Goal: Task Accomplishment & Management: Understand process/instructions

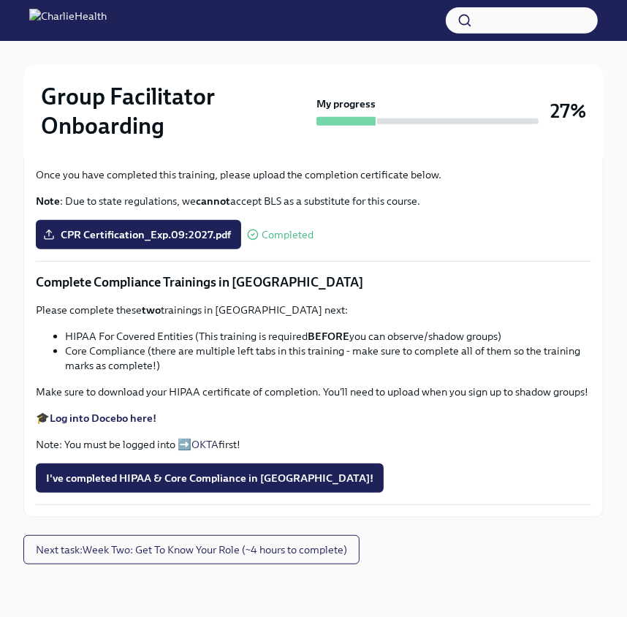
scroll to position [961, 0]
click at [184, 484] on span "I've completed HIPAA & Core Compliance in [GEOGRAPHIC_DATA]!" at bounding box center [209, 477] width 327 height 15
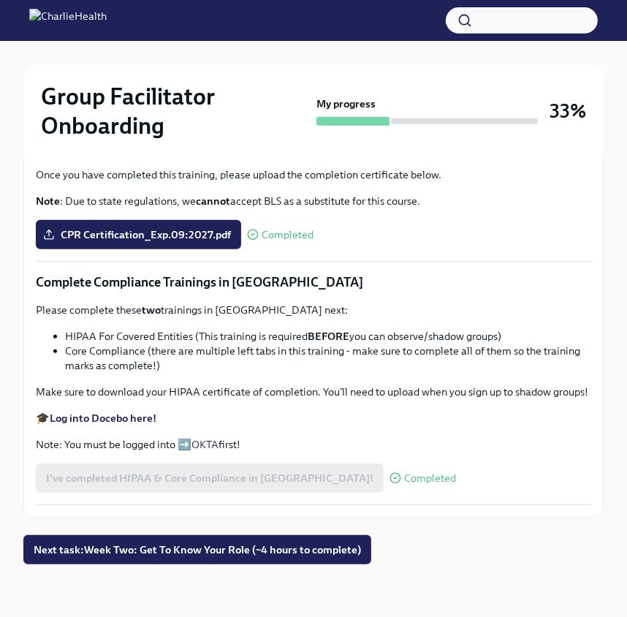
scroll to position [962, 0]
click at [322, 552] on span "Next task : Week Two: Get To Know Your Role (~4 hours to complete)" at bounding box center [197, 549] width 327 height 15
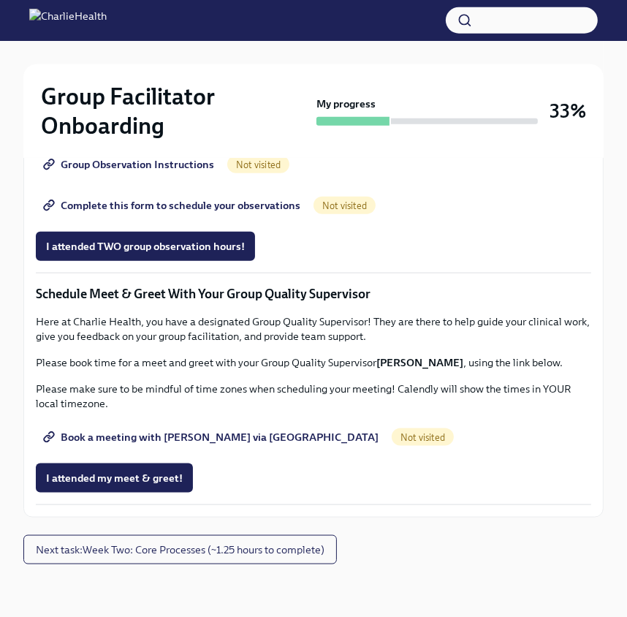
scroll to position [1411, 0]
click at [314, 556] on span "Next task : Week Two: Core Processes (~1.25 hours to complete)" at bounding box center [180, 549] width 289 height 15
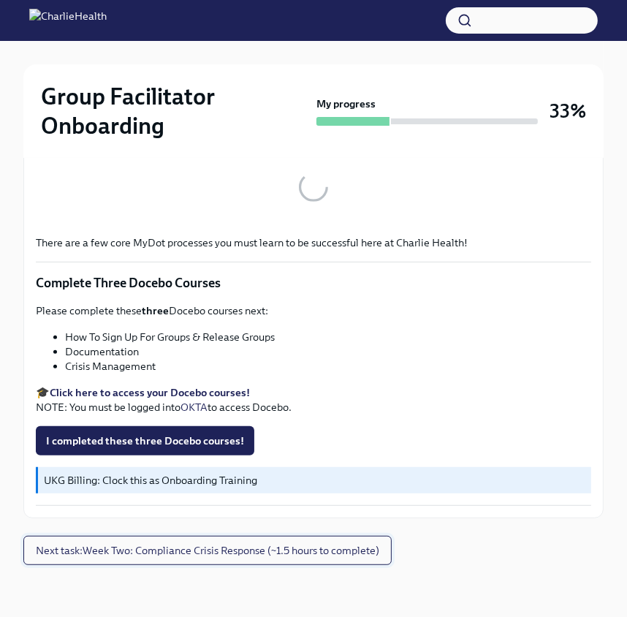
scroll to position [589, 0]
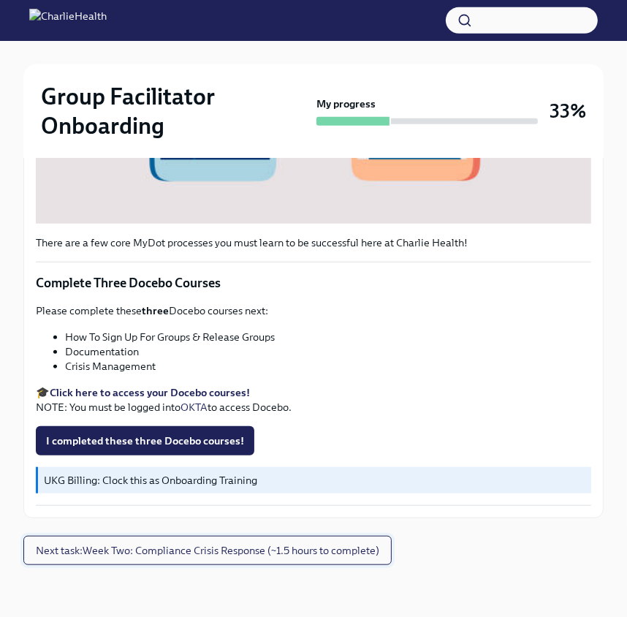
click at [351, 548] on span "Next task : Week Two: Compliance Crisis Response (~1.5 hours to complete)" at bounding box center [207, 550] width 343 height 15
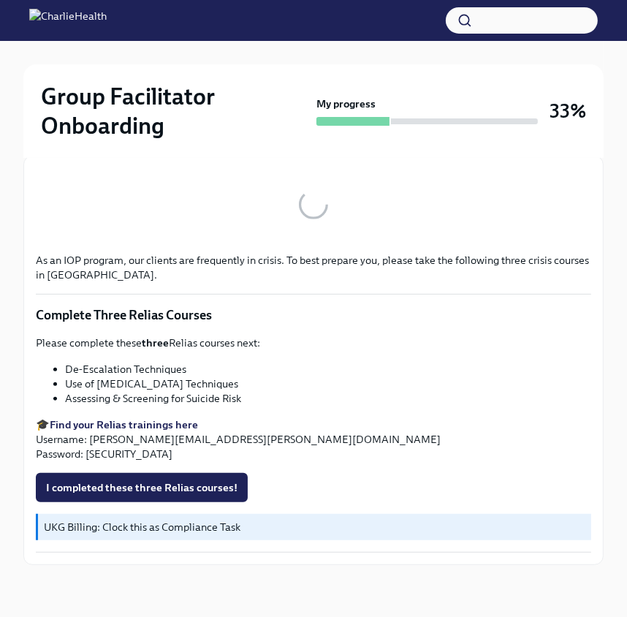
scroll to position [534, 0]
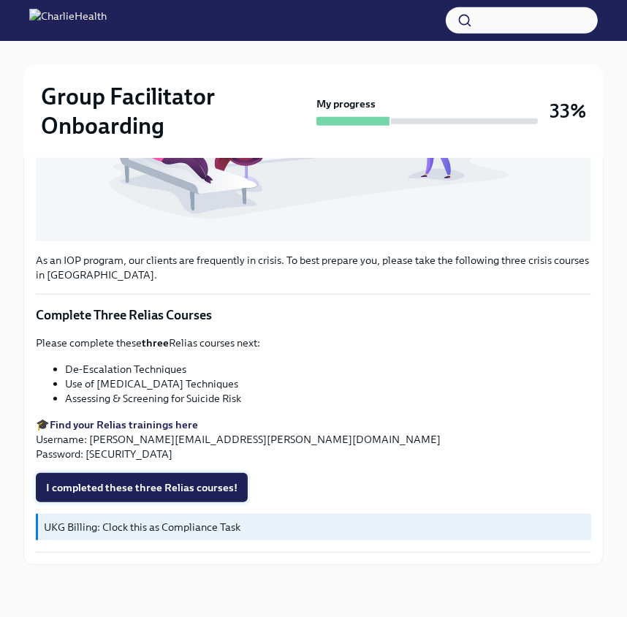
click at [138, 483] on span "I completed these three Relias courses!" at bounding box center [141, 487] width 191 height 15
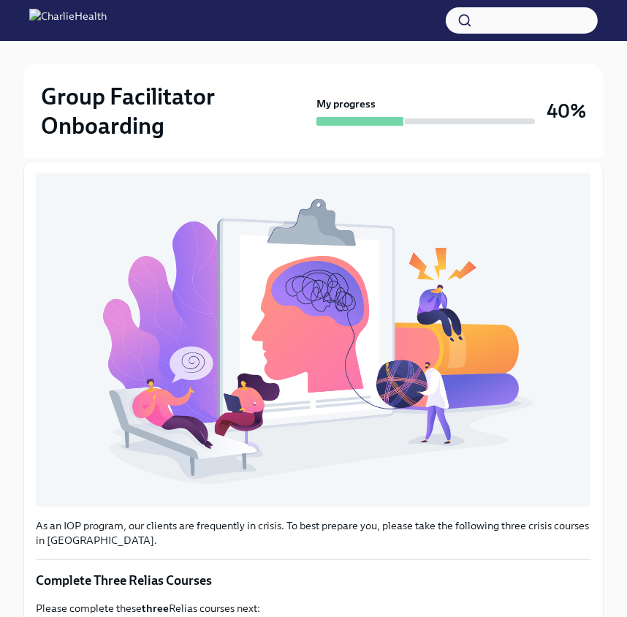
scroll to position [0, 0]
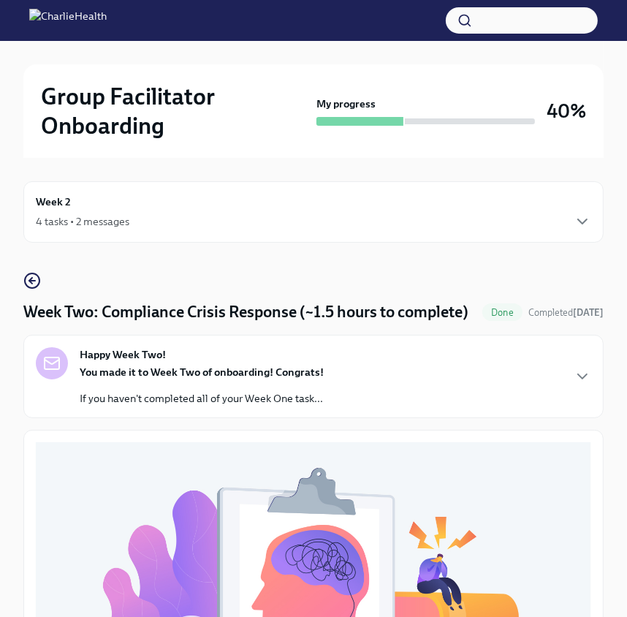
click at [564, 378] on div "Happy Week Two! You made it to Week Two of onboarding! Congrats! If you haven't…" at bounding box center [313, 376] width 555 height 58
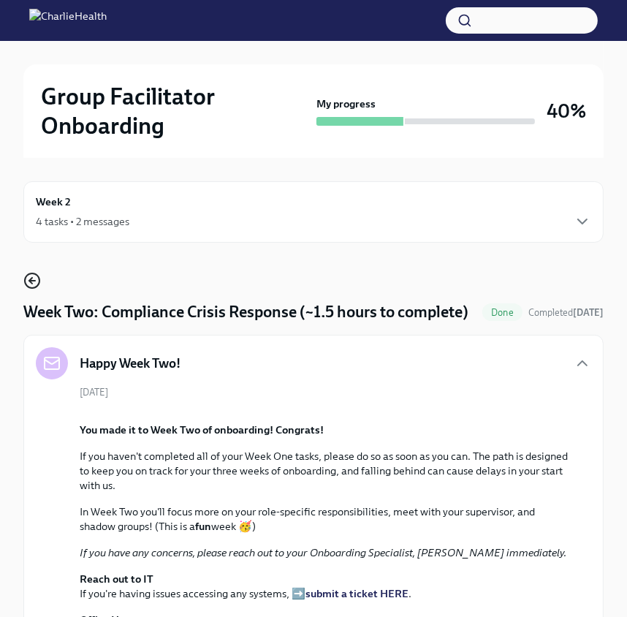
click at [26, 275] on icon "button" at bounding box center [32, 281] width 18 height 18
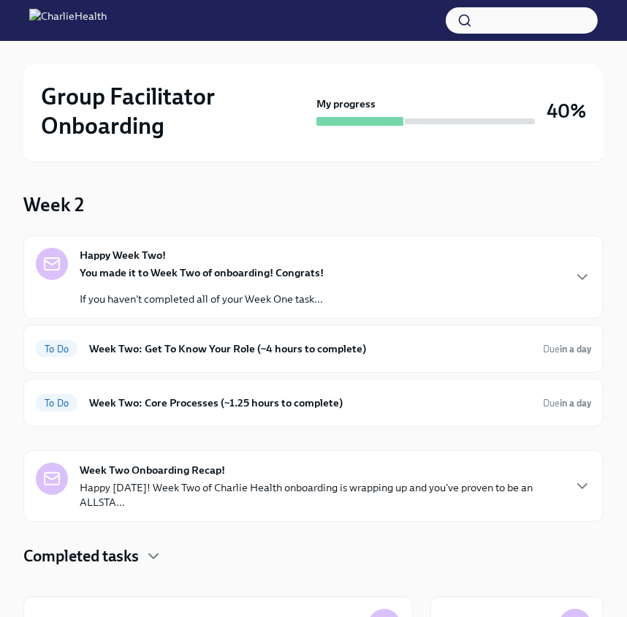
scroll to position [90, 0]
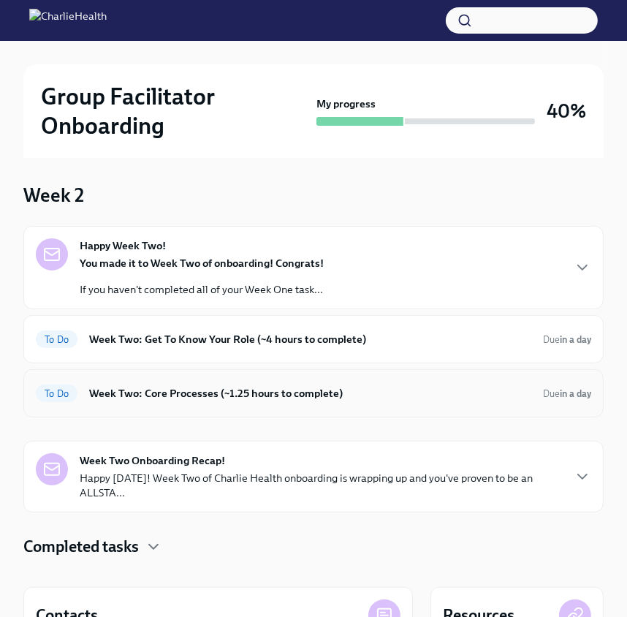
click at [305, 386] on h6 "Week Two: Core Processes (~1.25 hours to complete)" at bounding box center [310, 393] width 442 height 16
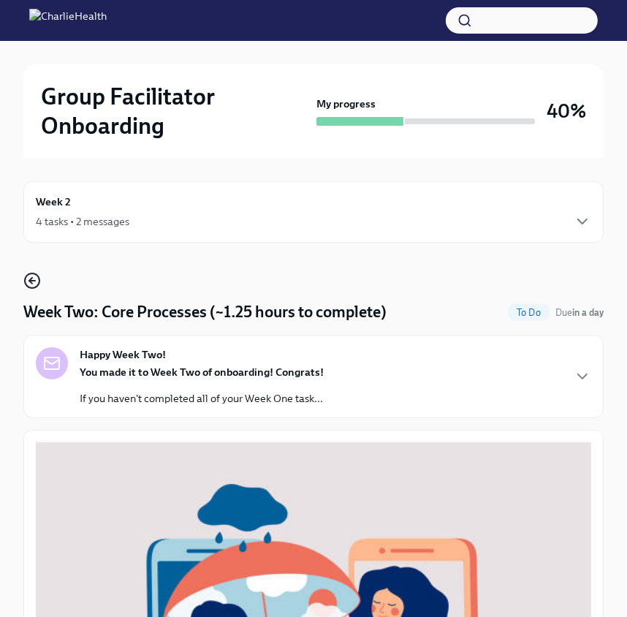
click at [28, 277] on icon "button" at bounding box center [32, 281] width 18 height 18
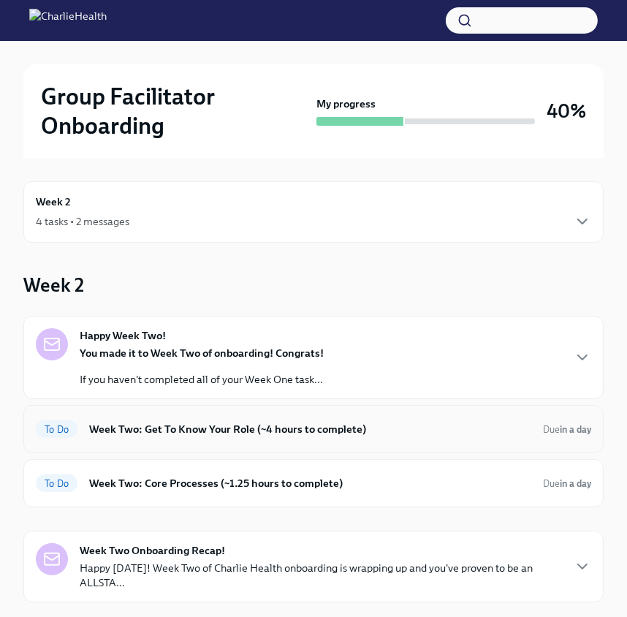
click at [206, 421] on h6 "Week Two: Get To Know Your Role (~4 hours to complete)" at bounding box center [310, 429] width 442 height 16
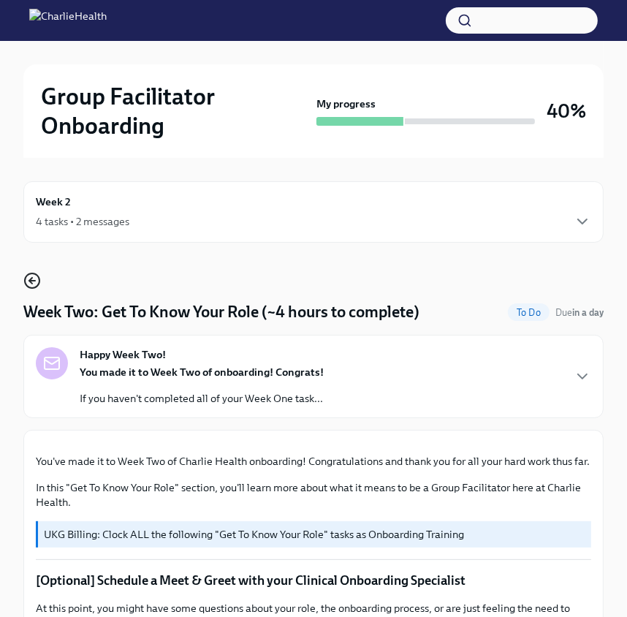
click at [28, 277] on icon "button" at bounding box center [32, 281] width 18 height 18
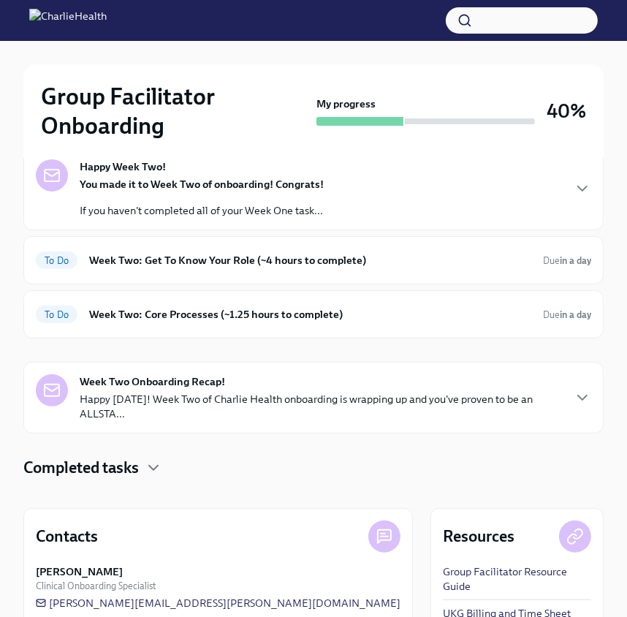
scroll to position [267, 0]
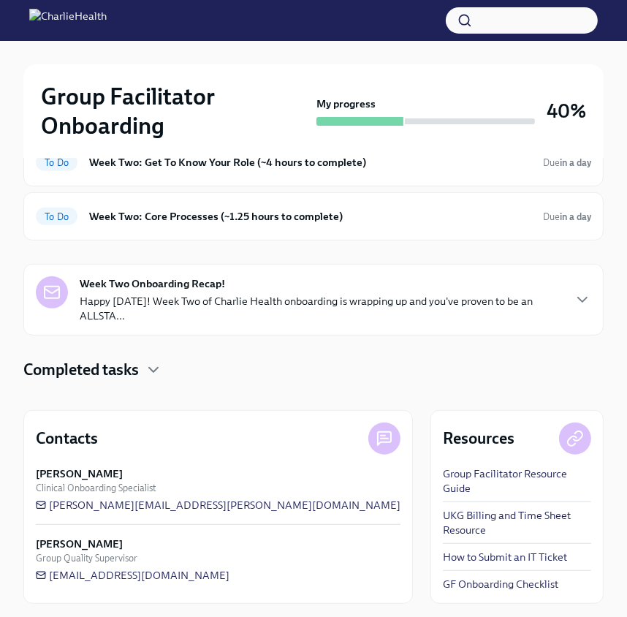
click at [214, 297] on p "Happy [DATE]! Week Two of Charlie Health onboarding is wrapping up and you've p…" at bounding box center [321, 308] width 482 height 29
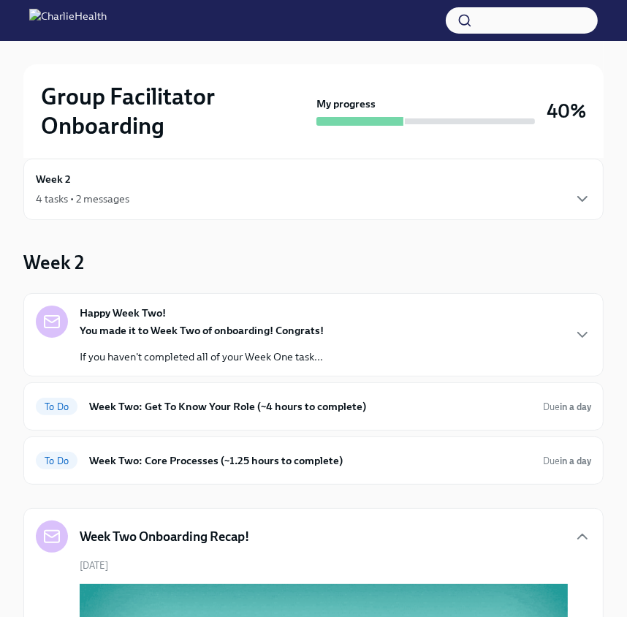
scroll to position [0, 0]
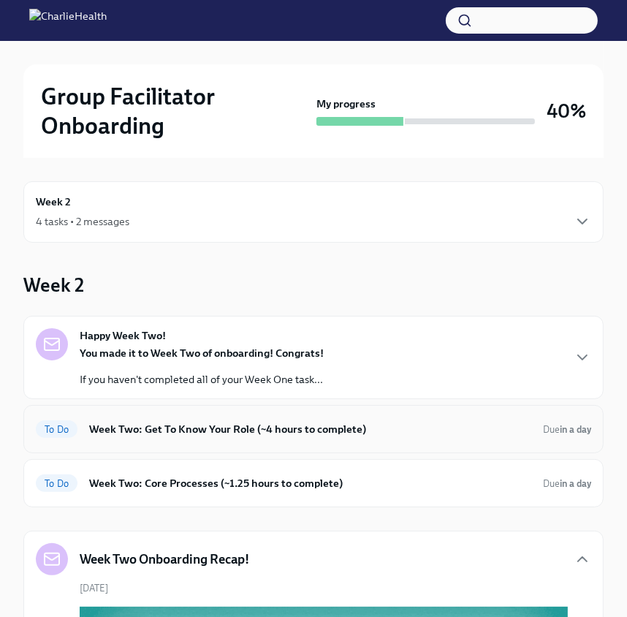
click at [191, 426] on h6 "Week Two: Get To Know Your Role (~4 hours to complete)" at bounding box center [310, 429] width 442 height 16
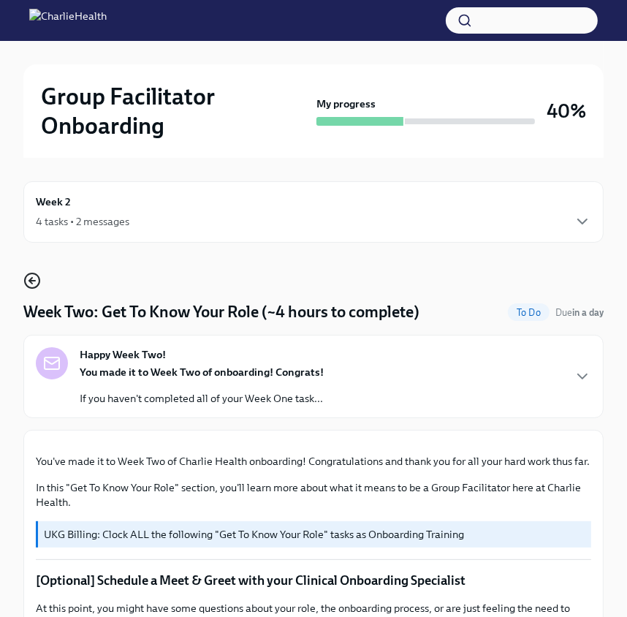
click at [30, 278] on icon "button" at bounding box center [30, 281] width 3 height 6
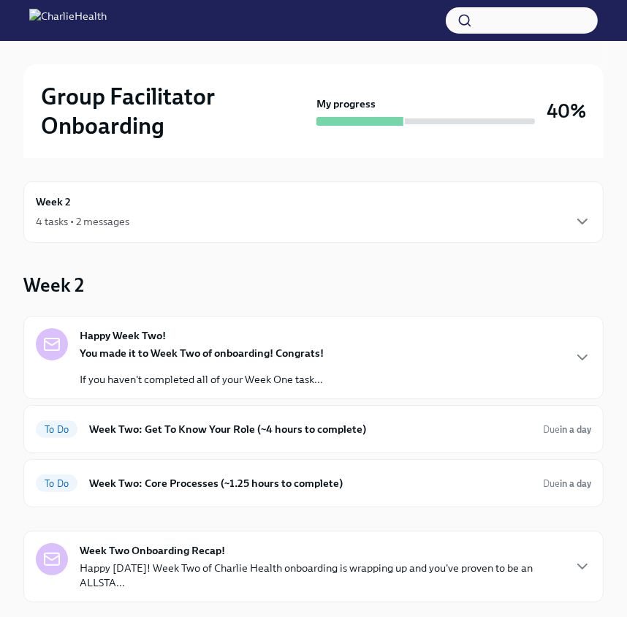
click at [103, 82] on h2 "Group Facilitator Onboarding" at bounding box center [176, 111] width 270 height 58
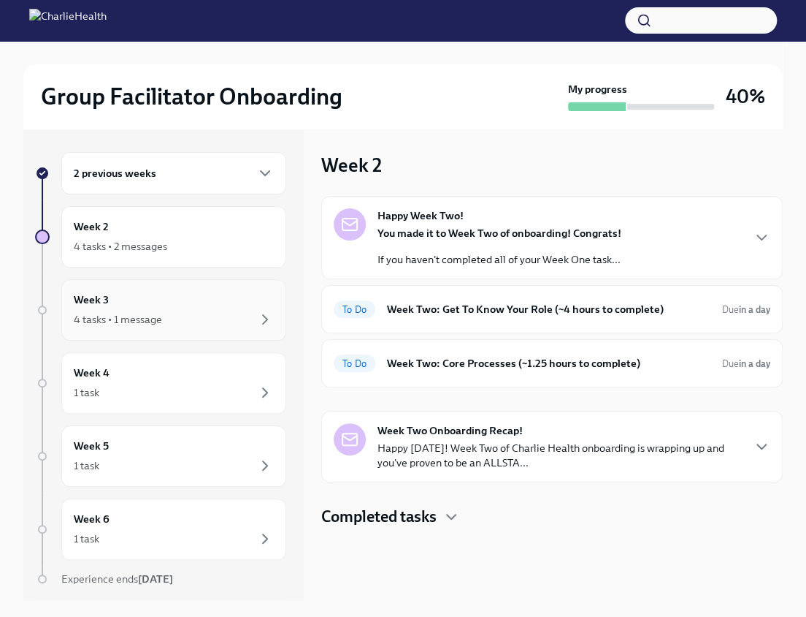
click at [195, 306] on div "Week 3 4 tasks • 1 message" at bounding box center [174, 309] width 200 height 37
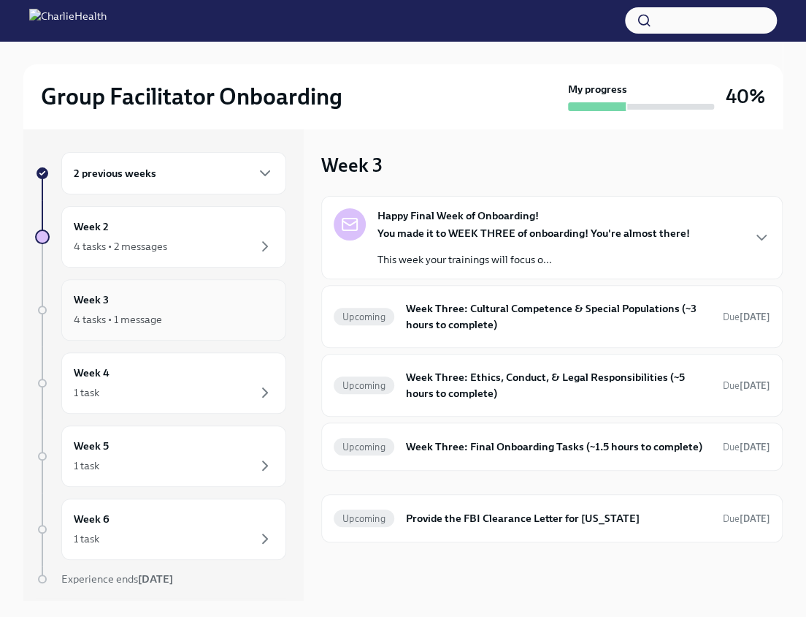
click at [166, 312] on div "4 tasks • 1 message" at bounding box center [174, 319] width 200 height 18
click at [516, 308] on h6 "Week Three: Cultural Competence & Special Populations (~3 hours to complete)" at bounding box center [558, 316] width 305 height 32
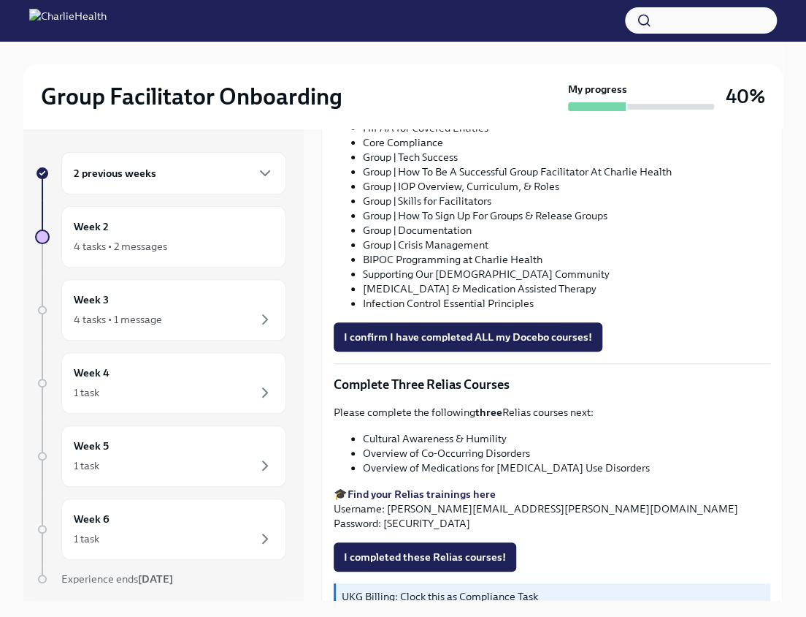
scroll to position [935, 0]
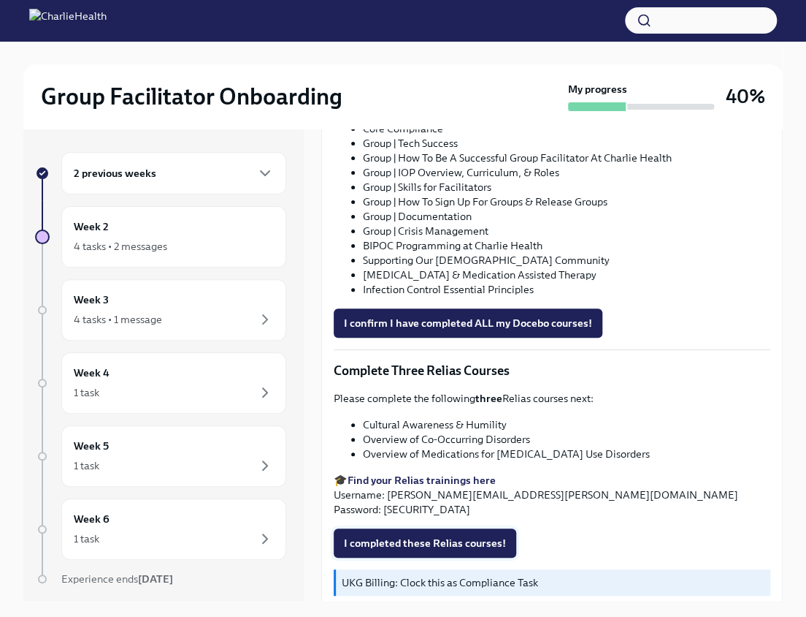
click at [441, 535] on span "I completed these Relias courses!" at bounding box center [425, 542] width 162 height 15
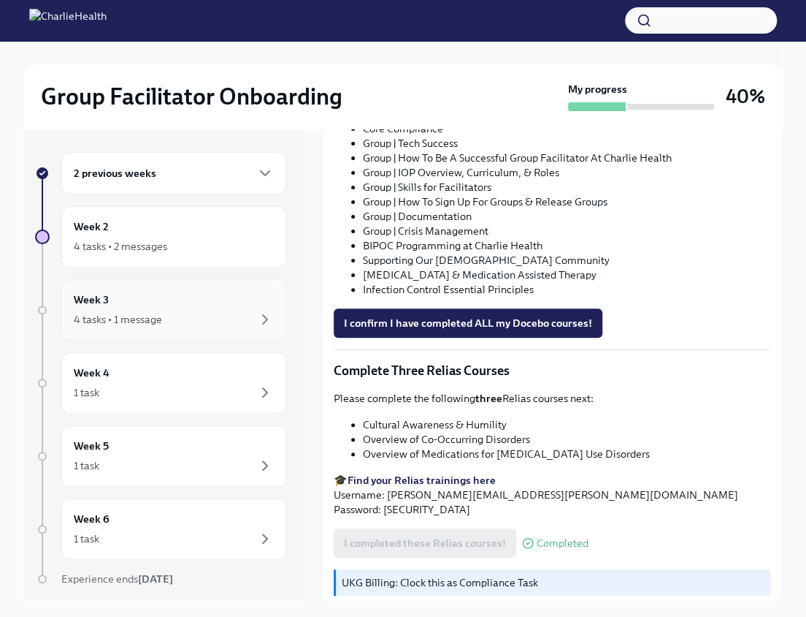
click at [218, 304] on div "Week 3 4 tasks • 1 message" at bounding box center [174, 309] width 200 height 37
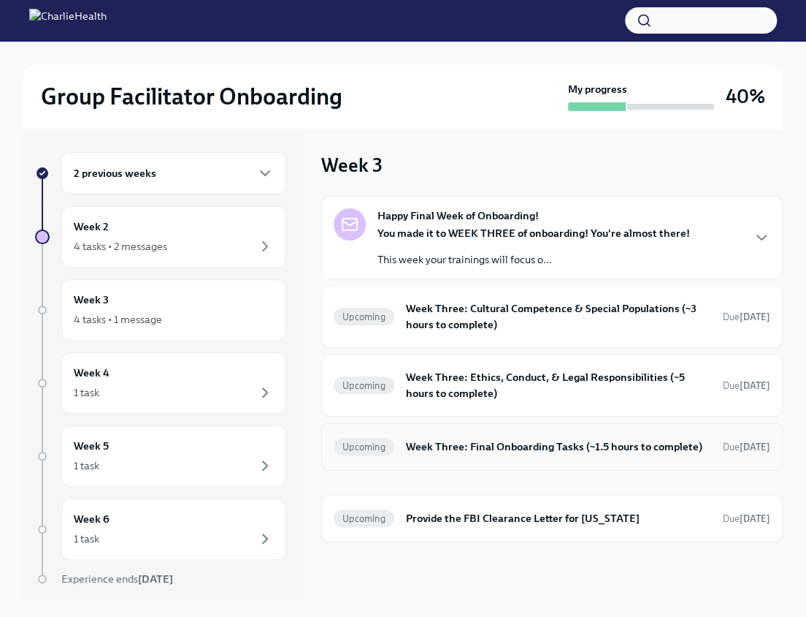
click at [406, 439] on h6 "Week Three: Final Onboarding Tasks (~1.5 hours to complete)" at bounding box center [558, 446] width 305 height 16
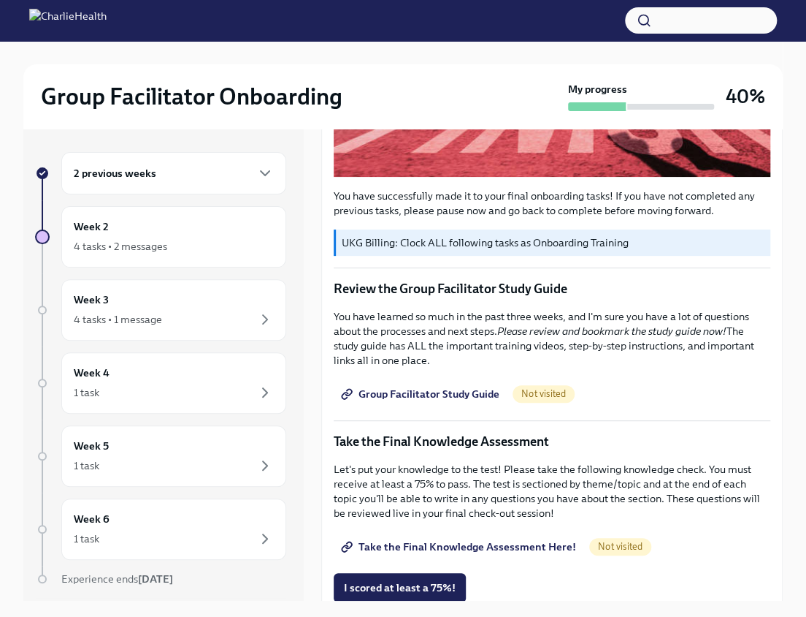
scroll to position [461, 0]
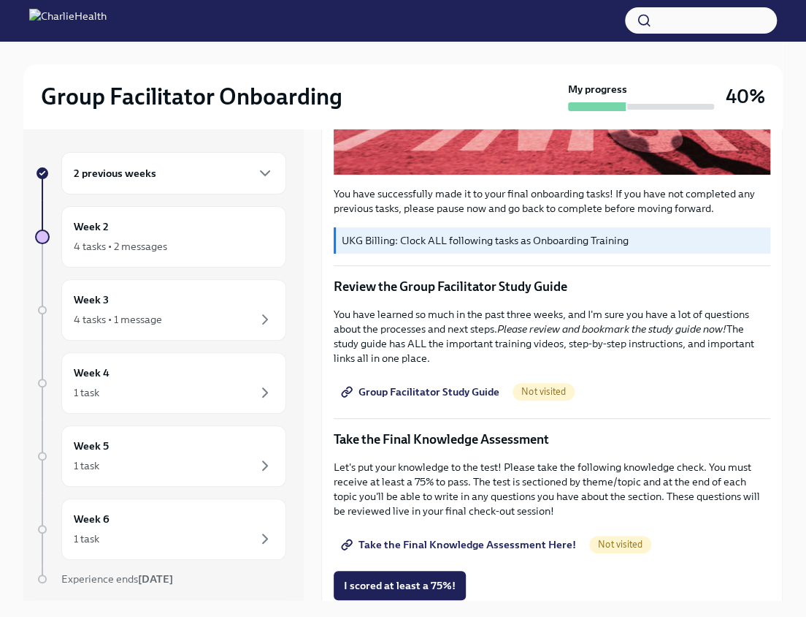
click at [417, 384] on span "Group Facilitator Study Guide" at bounding box center [422, 391] width 156 height 15
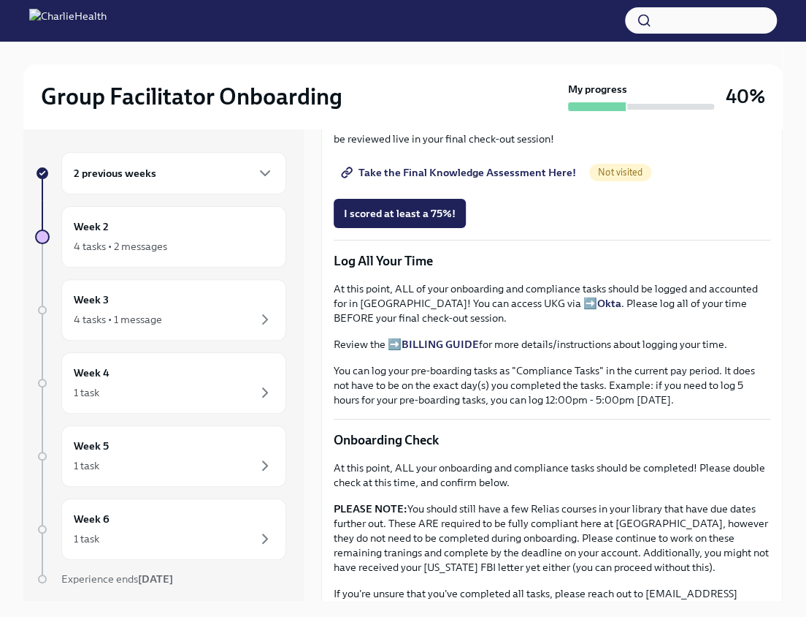
scroll to position [845, 0]
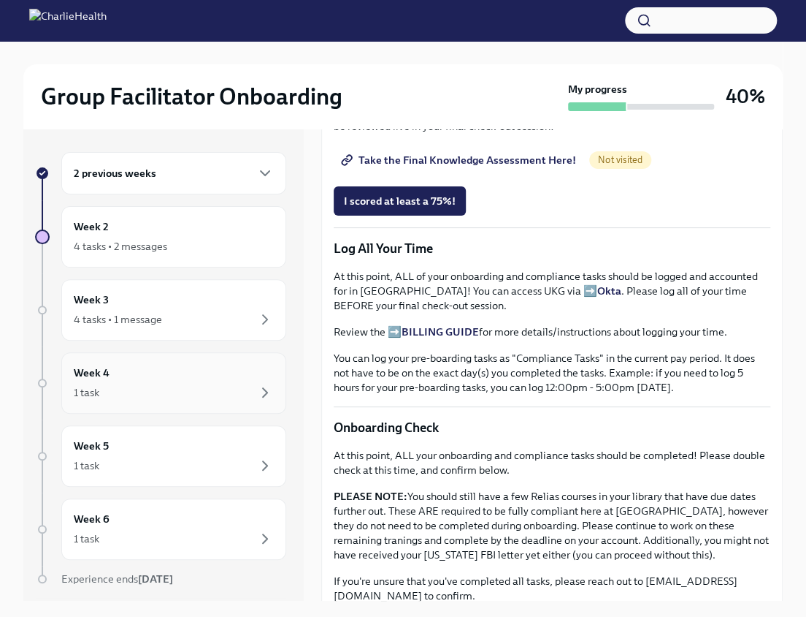
click at [164, 394] on div "1 task" at bounding box center [174, 392] width 200 height 18
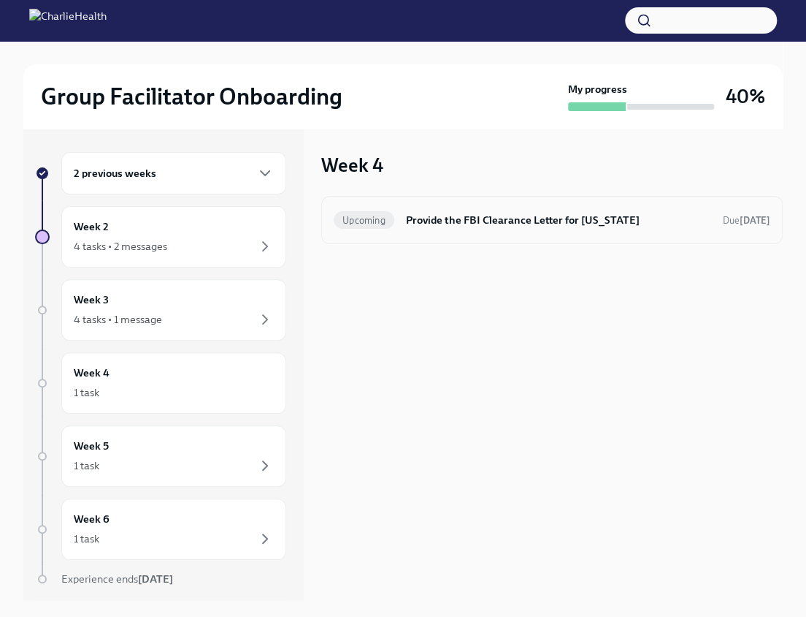
click at [514, 226] on h6 "Provide the FBI Clearance Letter for [US_STATE]" at bounding box center [558, 220] width 305 height 16
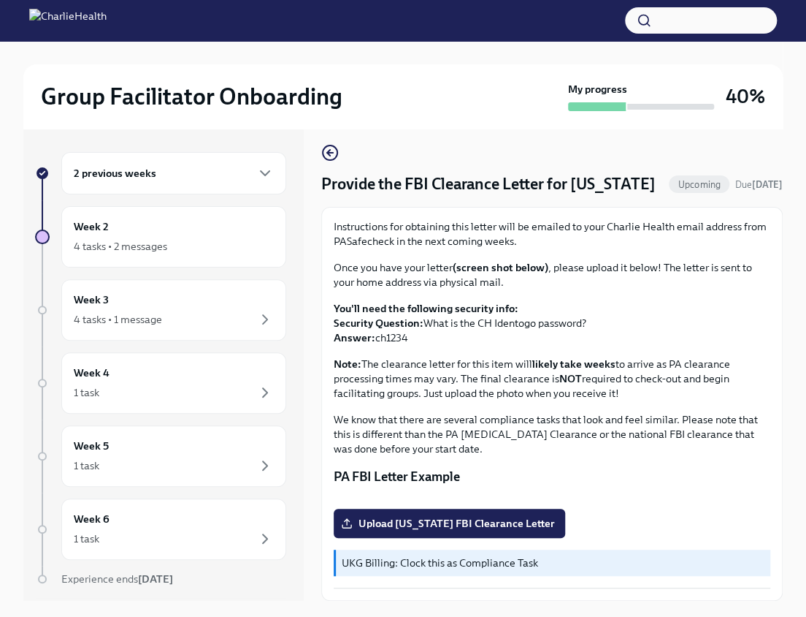
scroll to position [22, 0]
click at [256, 179] on icon "button" at bounding box center [265, 173] width 18 height 18
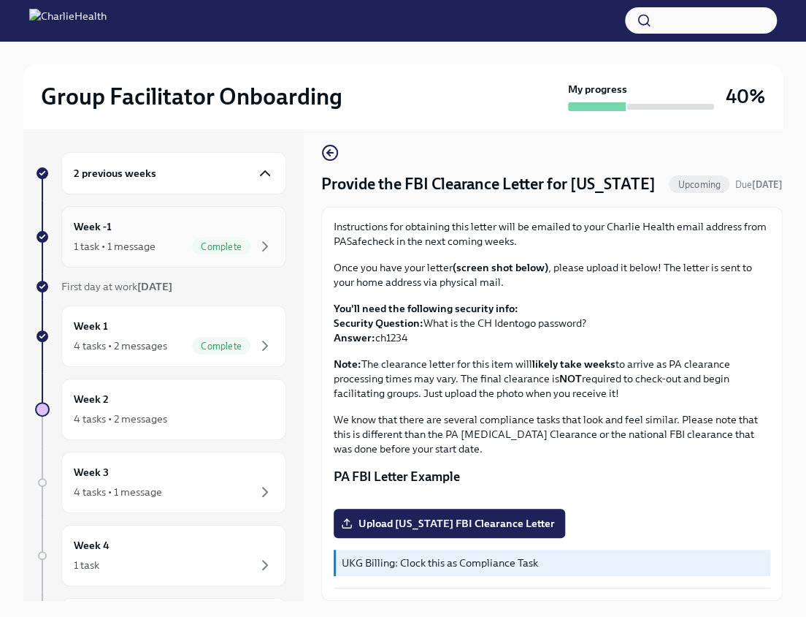
click at [212, 222] on div "Week -1 1 task • 1 message Complete" at bounding box center [174, 236] width 200 height 37
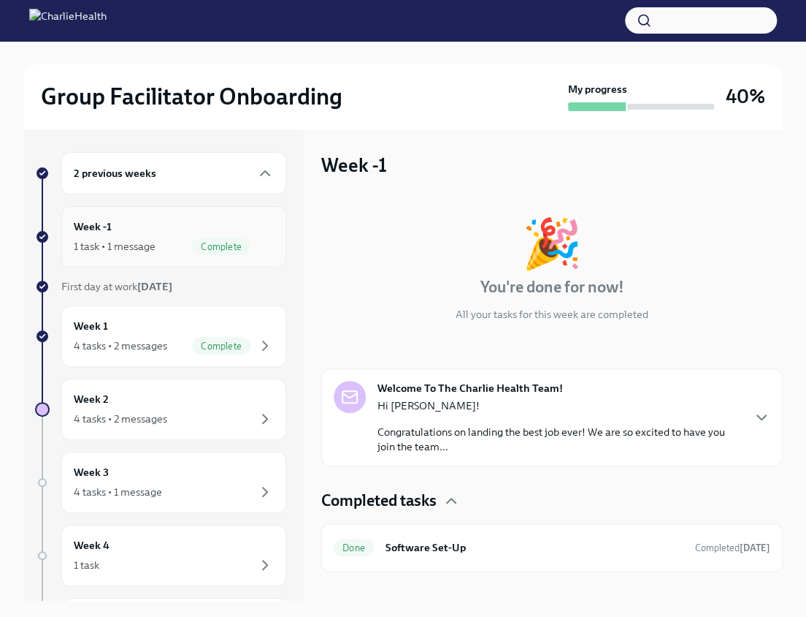
click at [170, 248] on div "1 task • 1 message Complete" at bounding box center [174, 246] width 200 height 18
click at [197, 333] on div "Week 1 4 tasks • 2 messages Complete" at bounding box center [174, 336] width 200 height 37
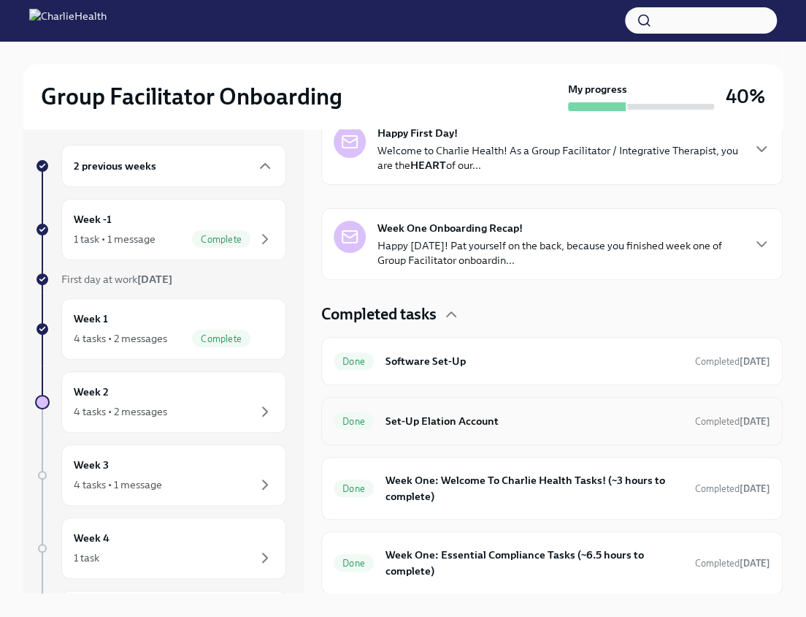
scroll to position [9, 0]
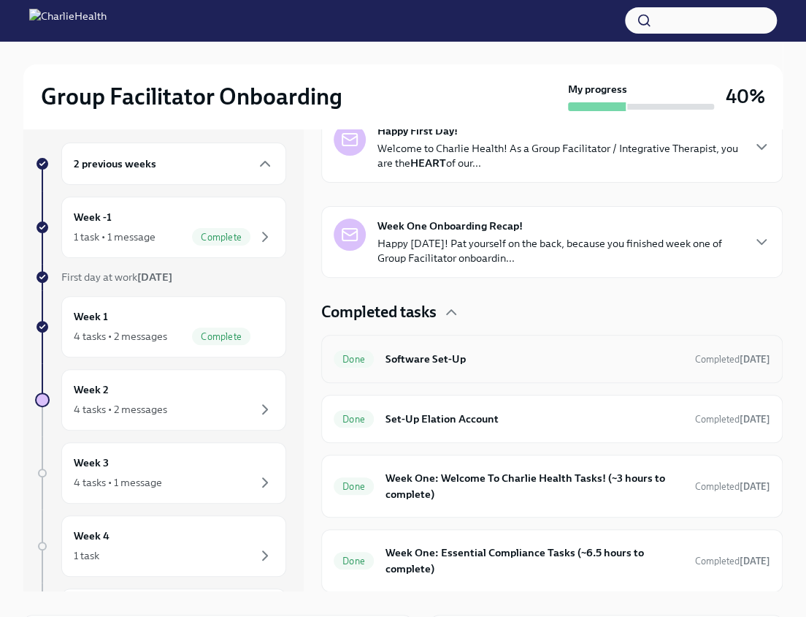
click at [483, 361] on h6 "Software Set-Up" at bounding box center [535, 359] width 298 height 16
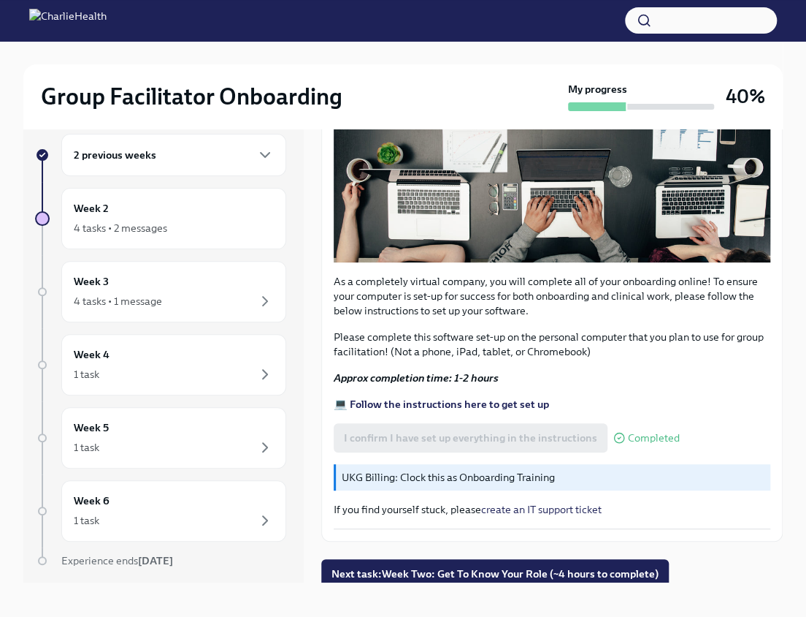
scroll to position [24, 0]
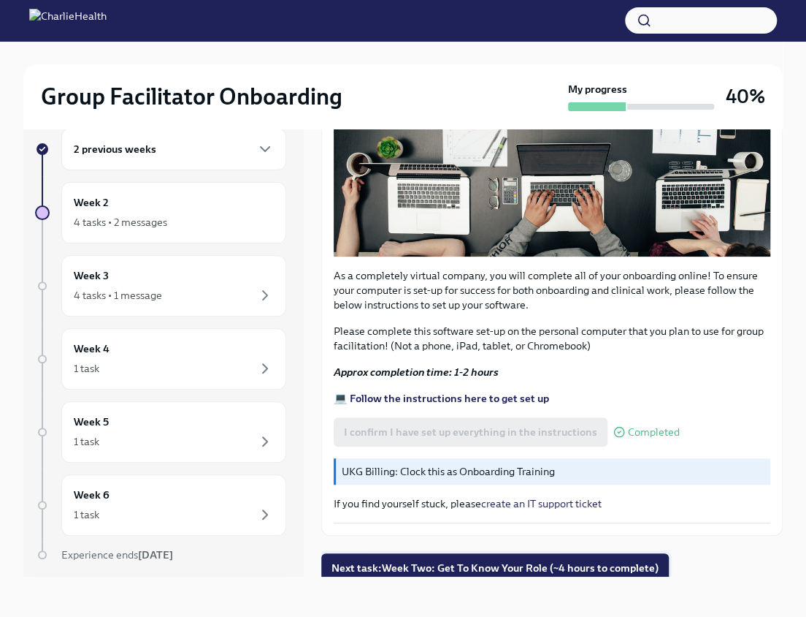
click at [554, 561] on span "Next task : Week Two: Get To Know Your Role (~4 hours to complete)" at bounding box center [495, 567] width 327 height 15
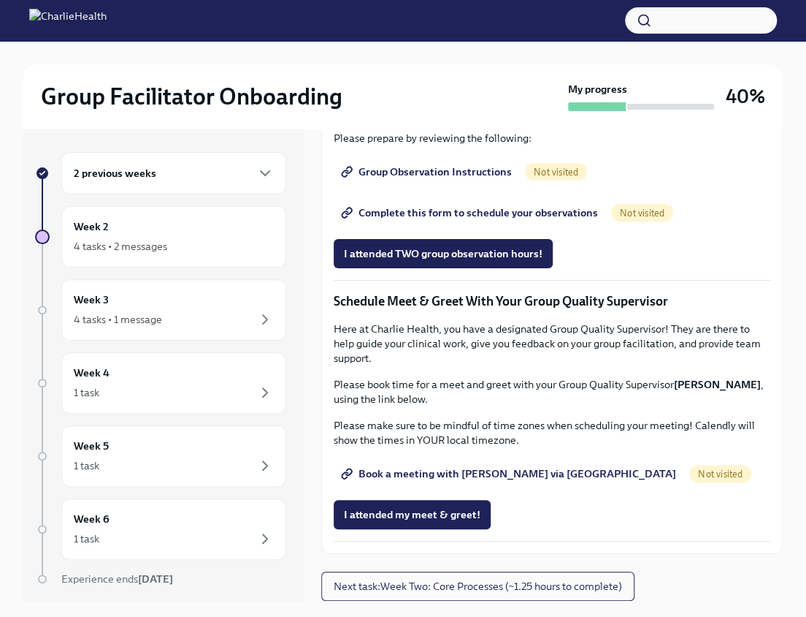
click at [164, 180] on div "2 previous weeks" at bounding box center [174, 173] width 200 height 18
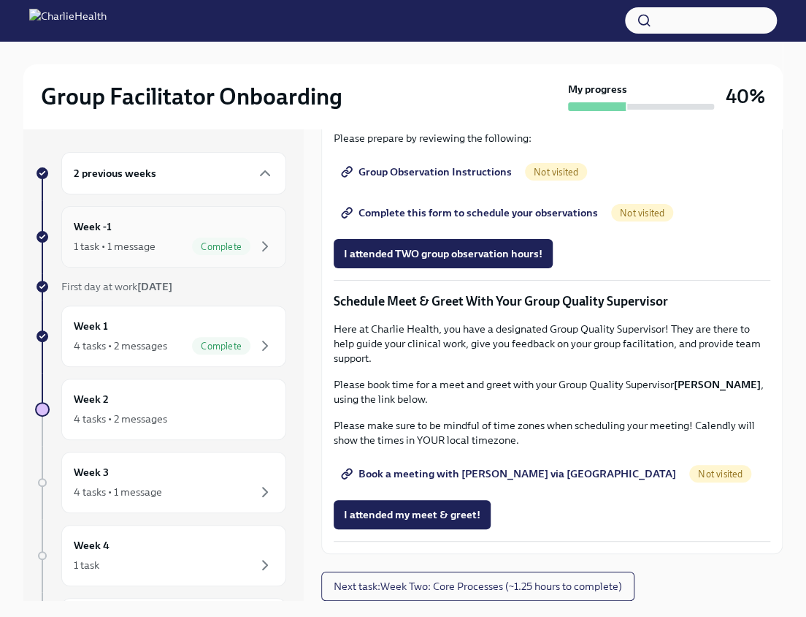
click at [162, 222] on div "Week -1 1 task • 1 message Complete" at bounding box center [174, 236] width 200 height 37
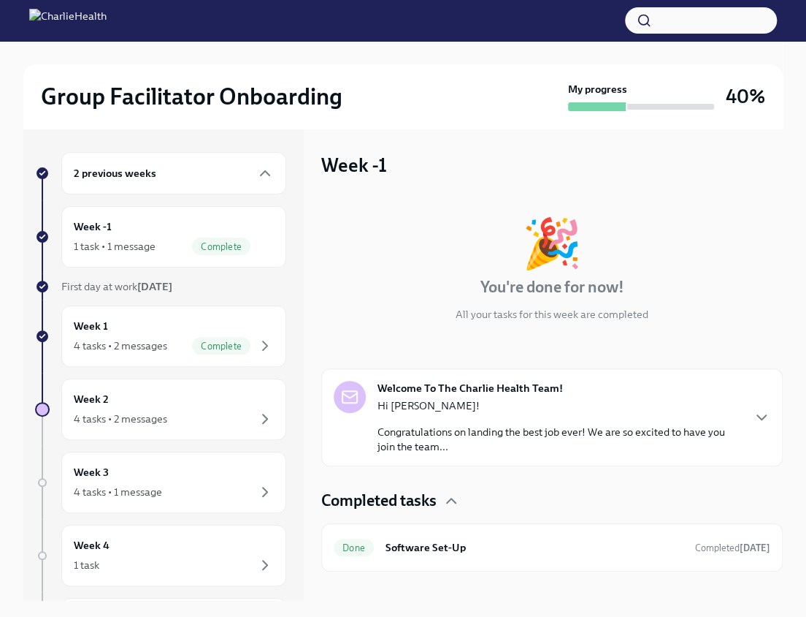
click at [536, 414] on div "Hi [PERSON_NAME]! Congratulations on landing the best job ever! We are so excit…" at bounding box center [560, 426] width 364 height 56
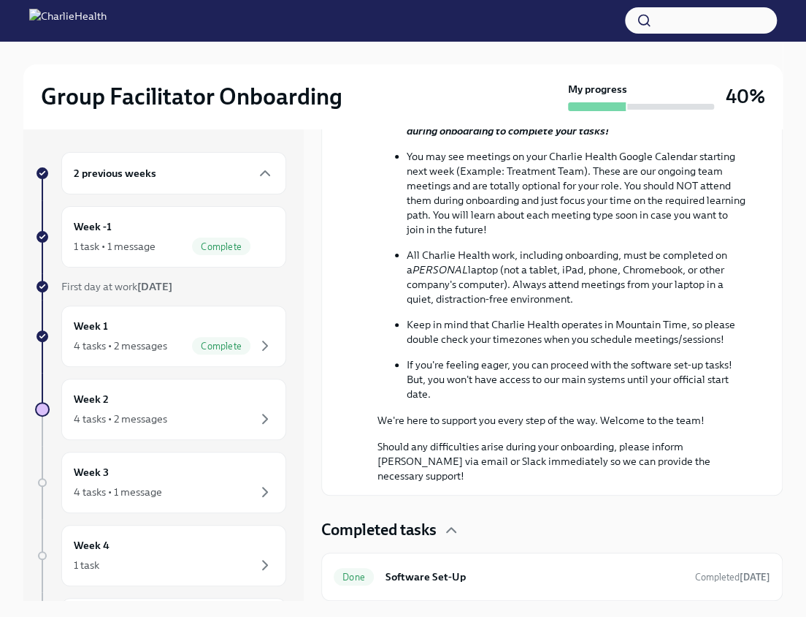
scroll to position [696, 0]
click at [459, 565] on div "Done Software Set-Up Completed [DATE]" at bounding box center [552, 576] width 437 height 23
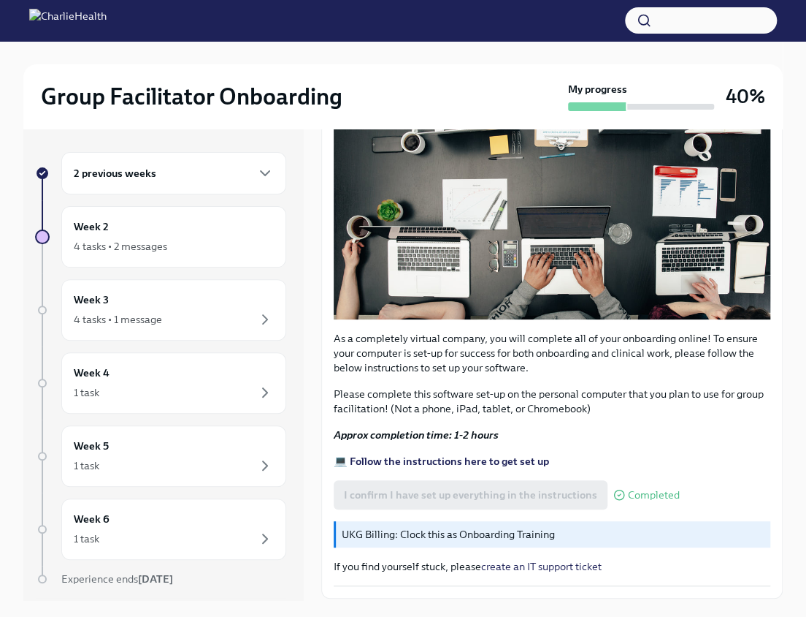
scroll to position [314, 0]
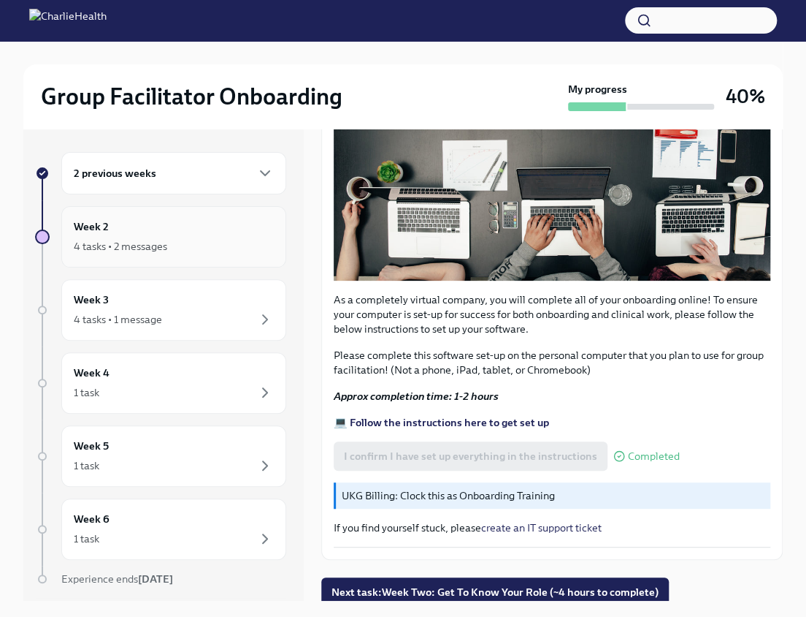
click at [147, 232] on div "Week 2 4 tasks • 2 messages" at bounding box center [174, 236] width 200 height 37
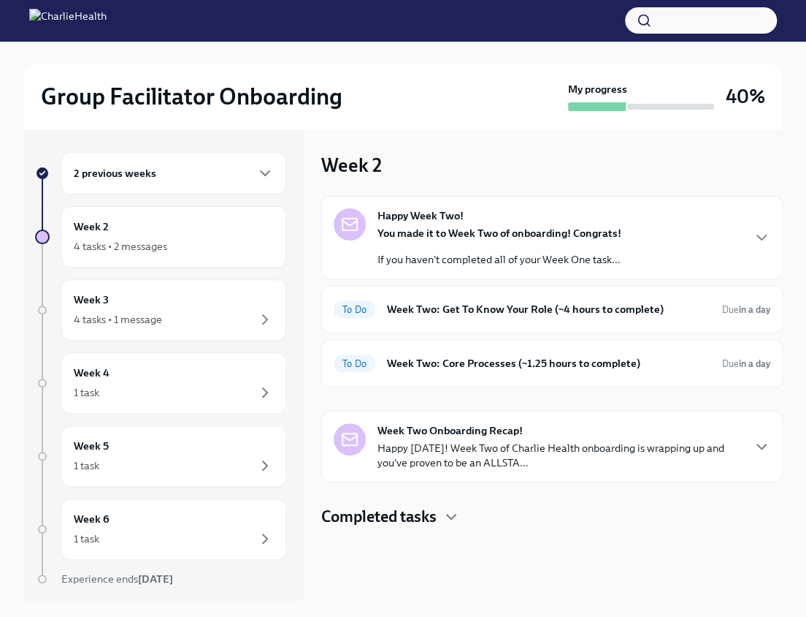
click at [597, 418] on div "Week Two Onboarding Recap! Happy [DATE]! Week Two of Charlie Health onboarding …" at bounding box center [552, 447] width 462 height 72
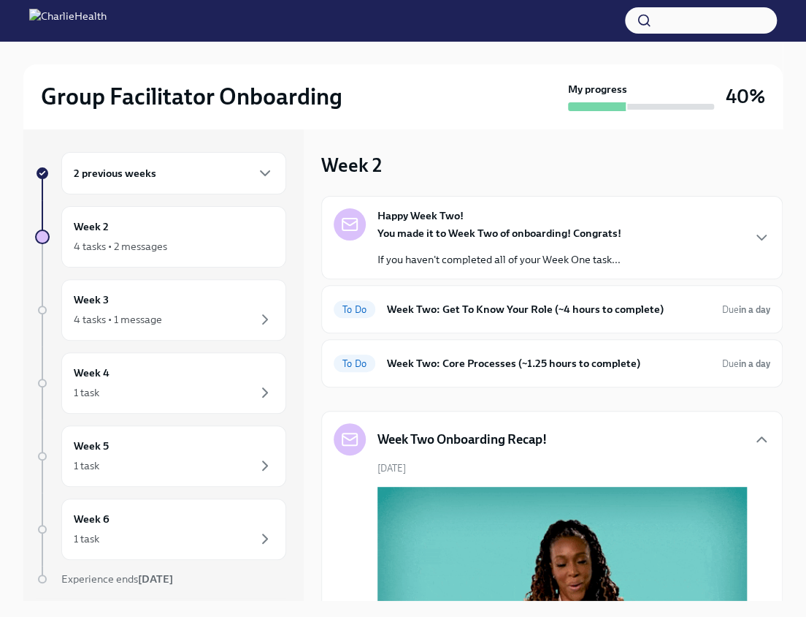
click at [517, 217] on div "Happy Week Two! You made it to Week Two of onboarding! Congrats! If you haven't…" at bounding box center [500, 237] width 244 height 58
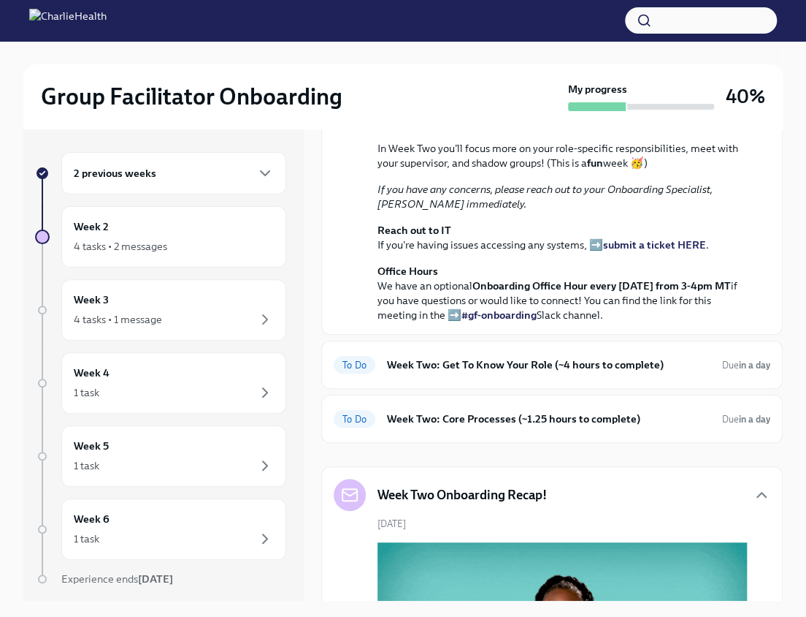
scroll to position [226, 0]
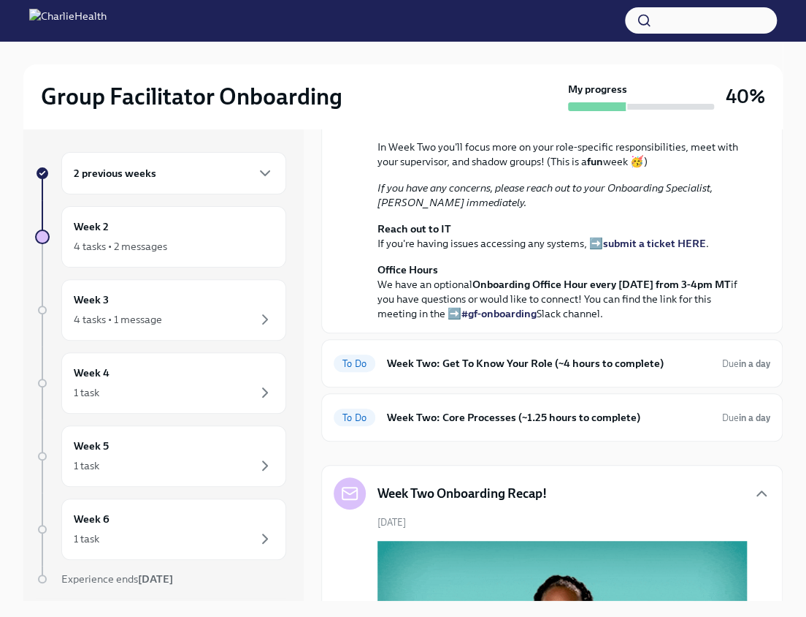
click at [209, 178] on div "2 previous weeks" at bounding box center [174, 173] width 200 height 18
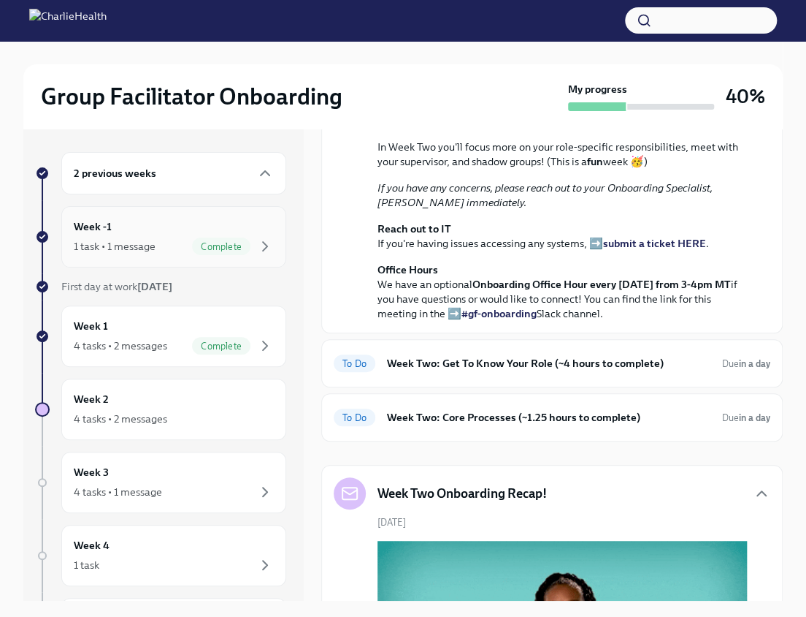
click at [186, 232] on div "Week -1 1 task • 1 message Complete" at bounding box center [174, 236] width 200 height 37
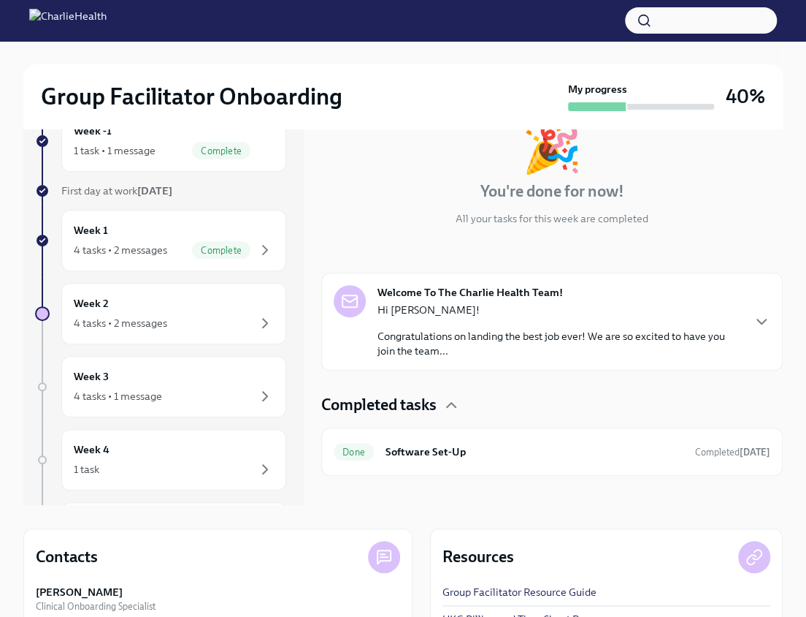
scroll to position [99, 0]
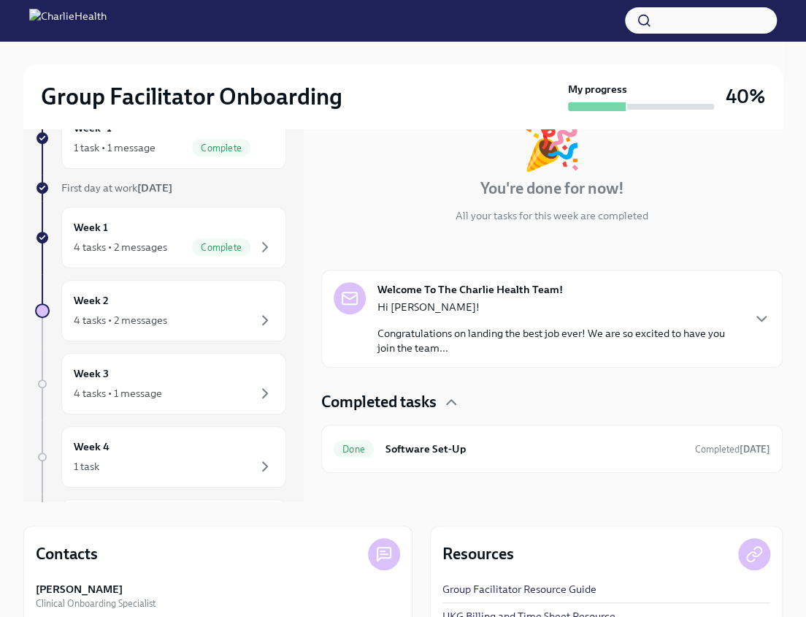
click at [521, 324] on div "Hi [PERSON_NAME]! Congratulations on landing the best job ever! We are so excit…" at bounding box center [560, 327] width 364 height 56
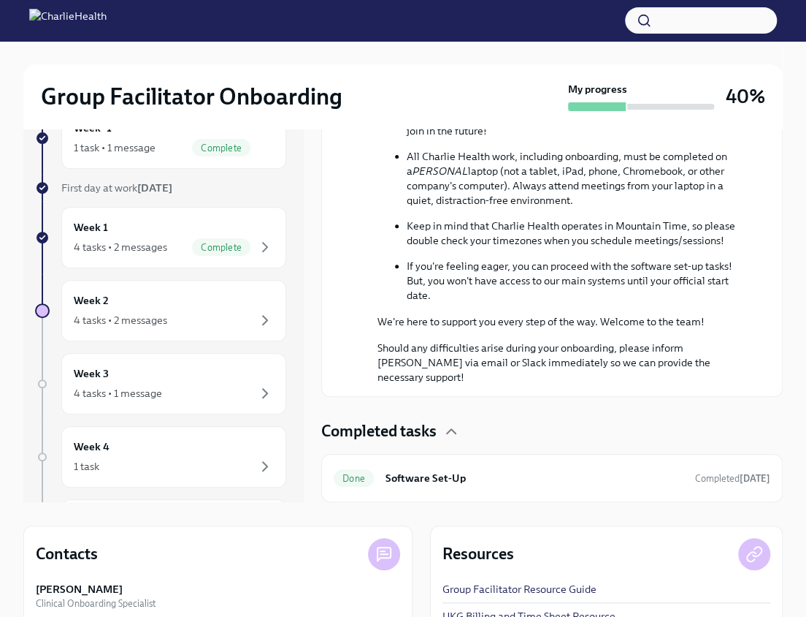
scroll to position [696, 0]
click at [165, 321] on div "4 tasks • 2 messages" at bounding box center [120, 320] width 93 height 15
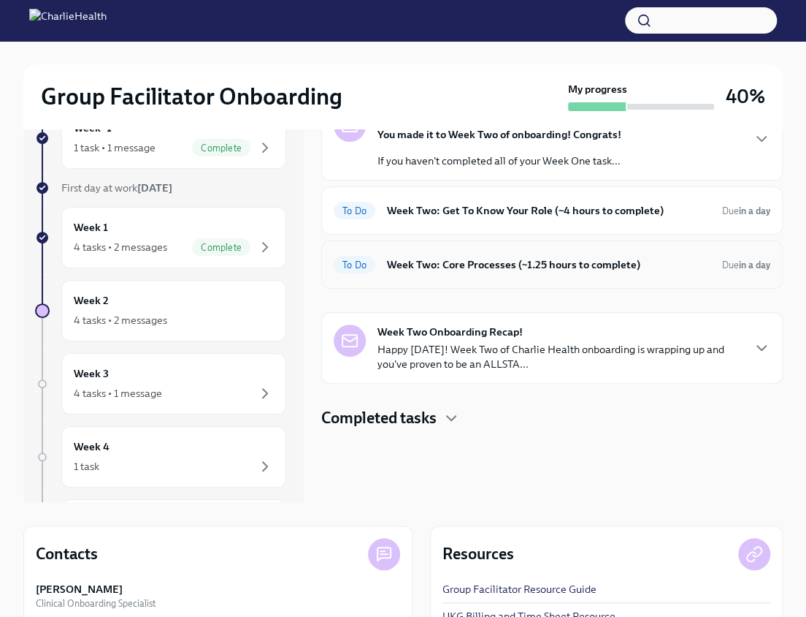
click at [527, 271] on h6 "Week Two: Core Processes (~1.25 hours to complete)" at bounding box center [549, 264] width 324 height 16
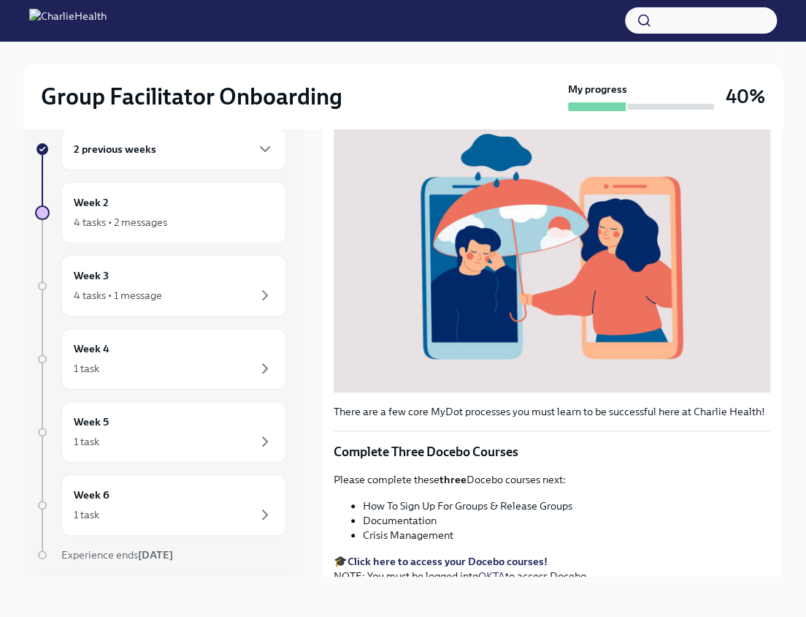
scroll to position [336, 0]
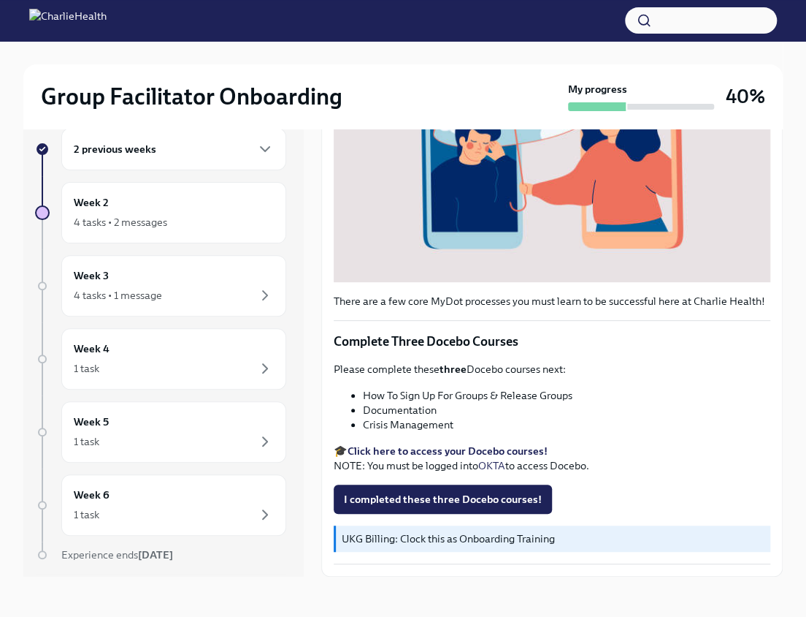
click at [456, 392] on li "How To Sign Up For Groups & Release Groups" at bounding box center [567, 395] width 408 height 15
drag, startPoint x: 453, startPoint y: 393, endPoint x: 543, endPoint y: 389, distance: 90.7
click at [543, 389] on li "How To Sign Up For Groups & Release Groups" at bounding box center [567, 395] width 408 height 15
click at [550, 397] on li "How To Sign Up For Groups & Release Groups" at bounding box center [567, 395] width 408 height 15
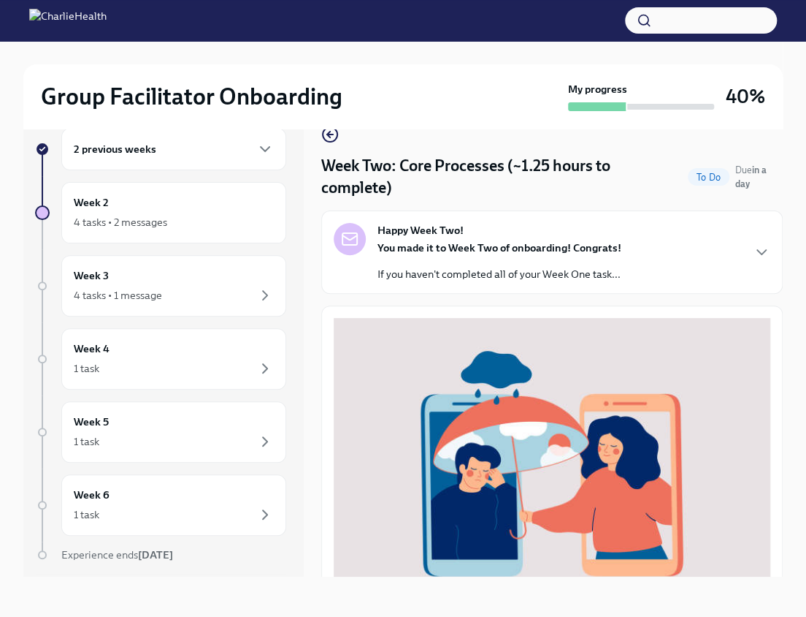
scroll to position [0, 0]
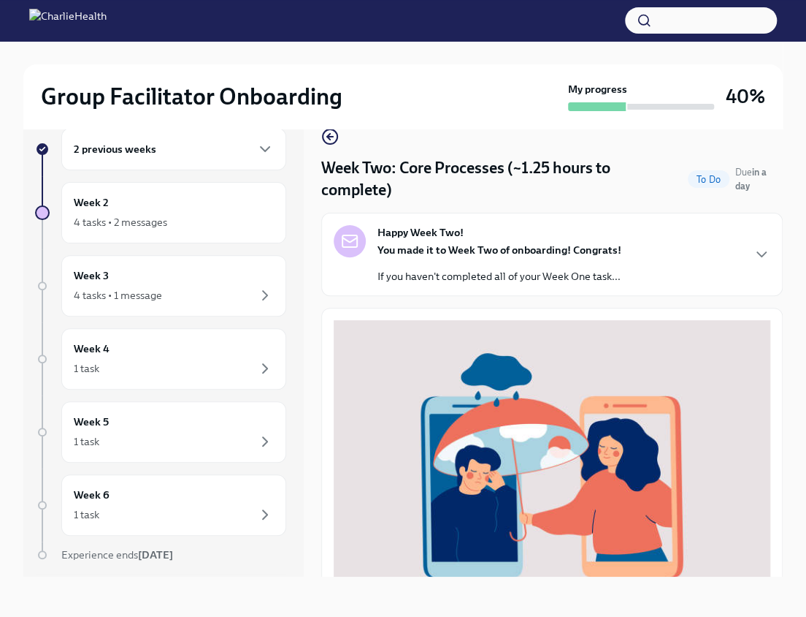
click at [519, 292] on div "Happy Week Two! You made it to Week Two of onboarding! Congrats! If you haven't…" at bounding box center [552, 254] width 462 height 83
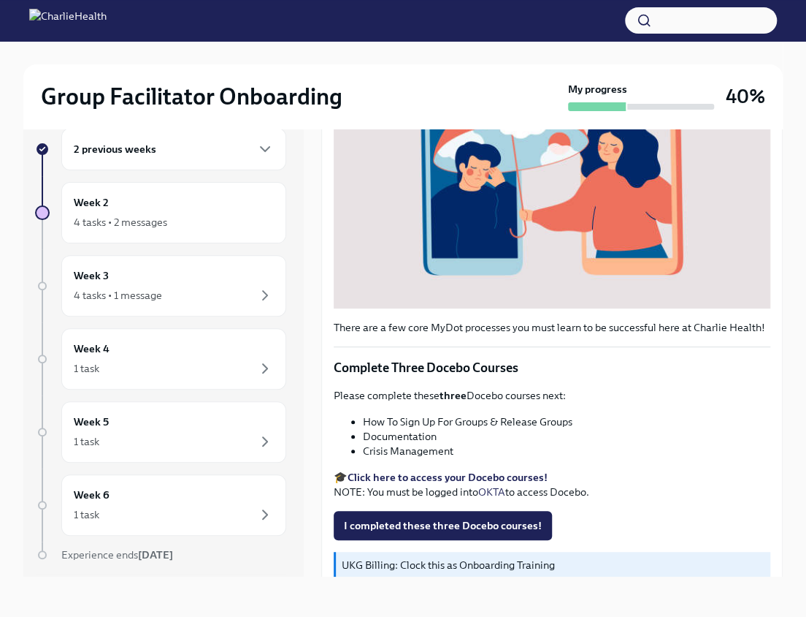
scroll to position [446, 0]
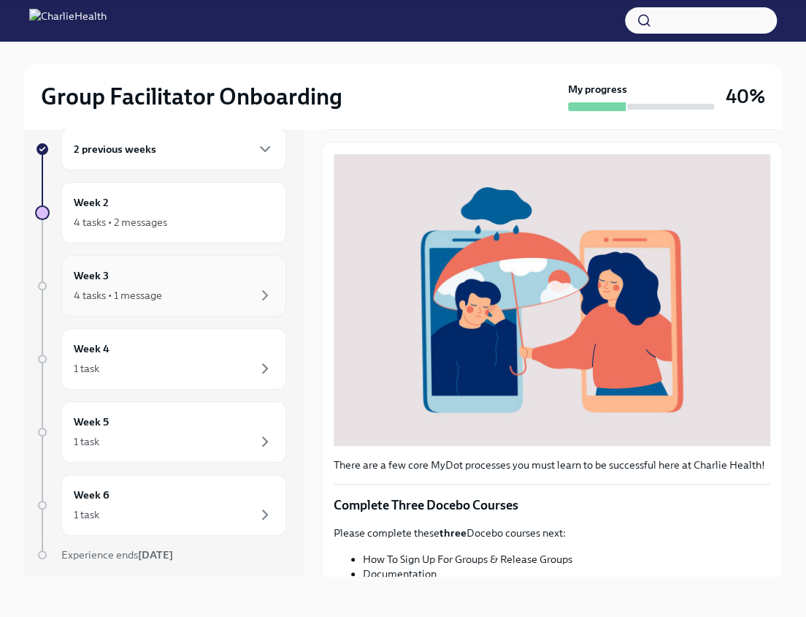
click at [148, 289] on div "4 tasks • 1 message" at bounding box center [118, 295] width 88 height 15
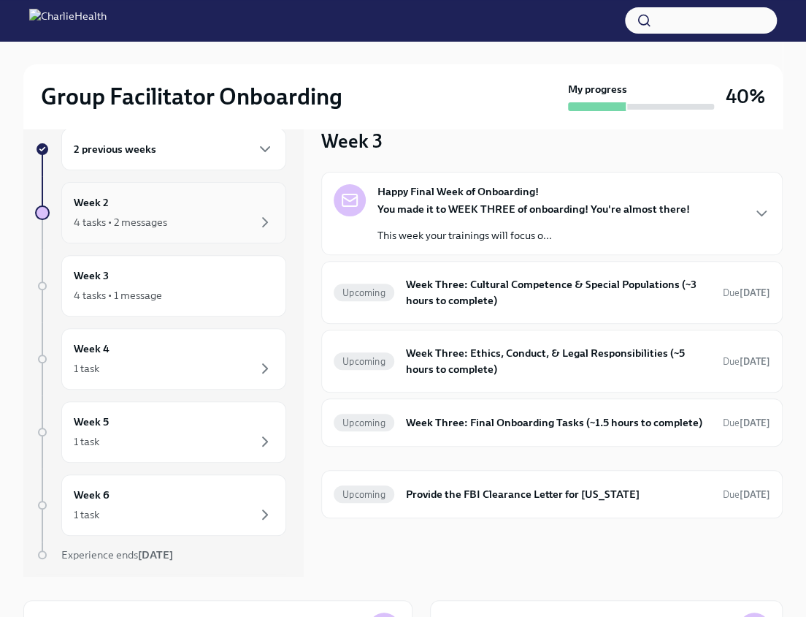
click at [150, 208] on div "Week 2 4 tasks • 2 messages" at bounding box center [174, 212] width 200 height 37
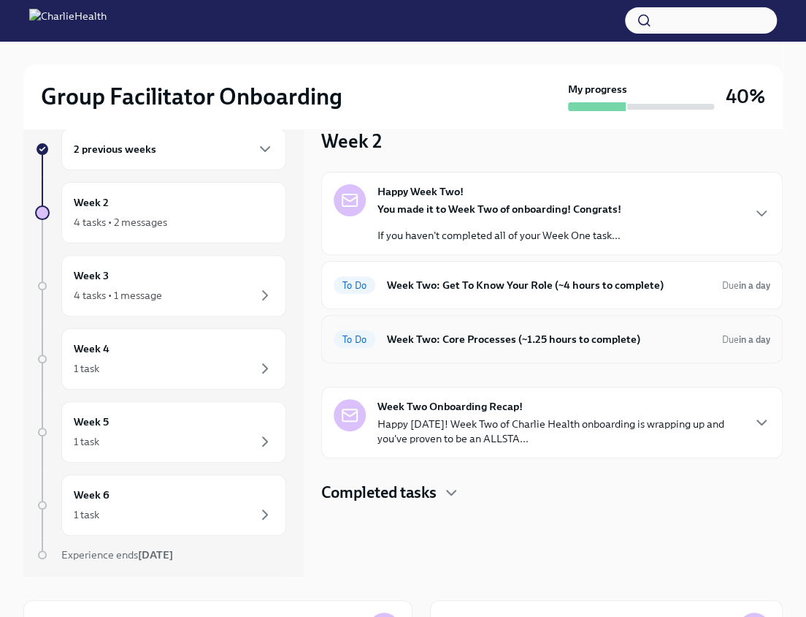
click at [401, 334] on h6 "Week Two: Core Processes (~1.25 hours to complete)" at bounding box center [549, 339] width 324 height 16
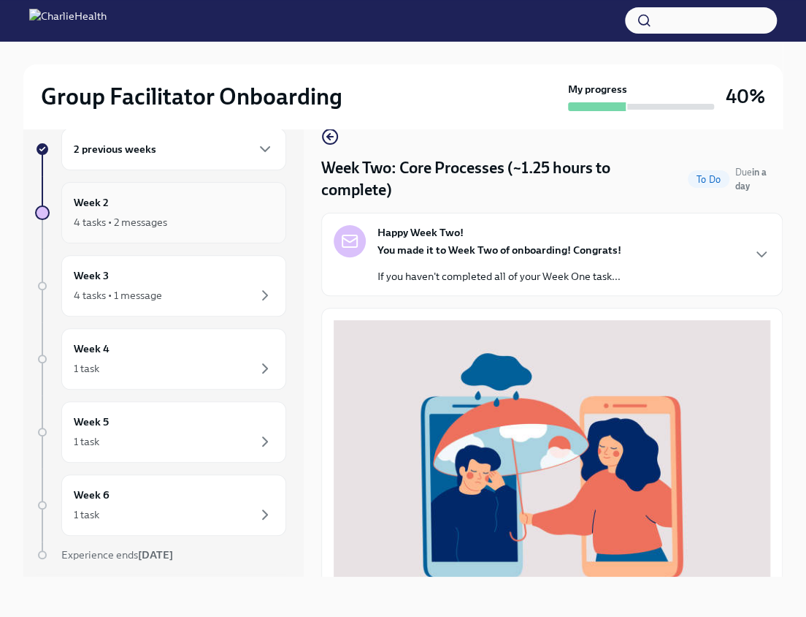
click at [189, 213] on div "4 tasks • 2 messages" at bounding box center [174, 222] width 200 height 18
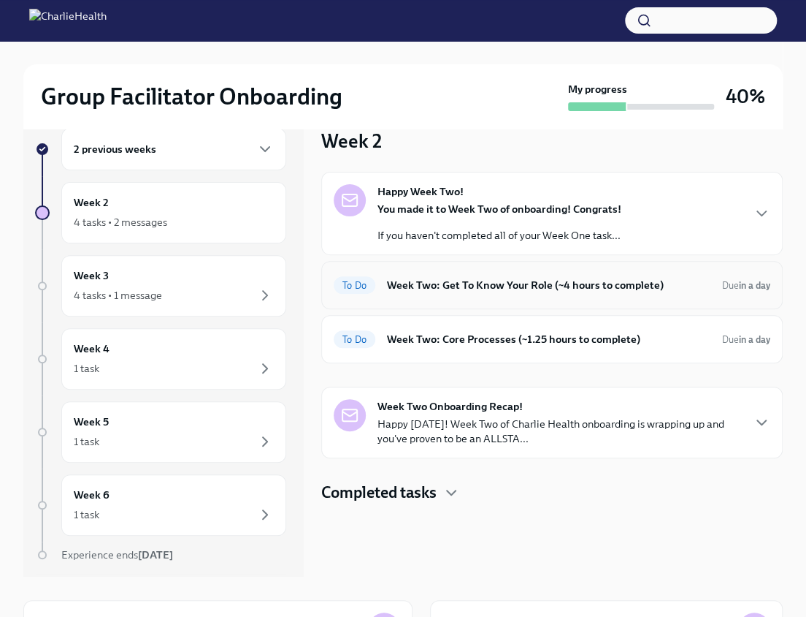
click at [467, 289] on h6 "Week Two: Get To Know Your Role (~4 hours to complete)" at bounding box center [549, 285] width 324 height 16
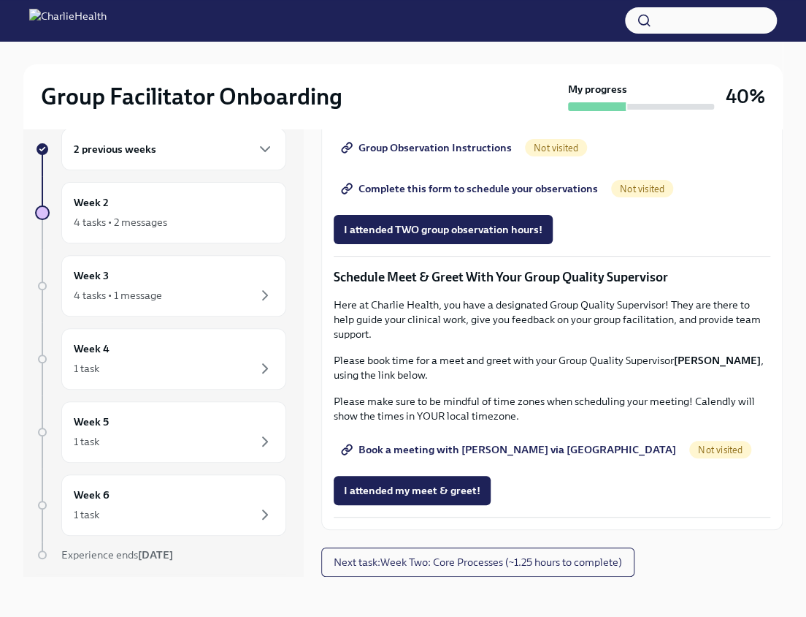
scroll to position [1013, 0]
click at [462, 155] on span "Group Observation Instructions" at bounding box center [428, 147] width 168 height 15
